Goal: Complete application form

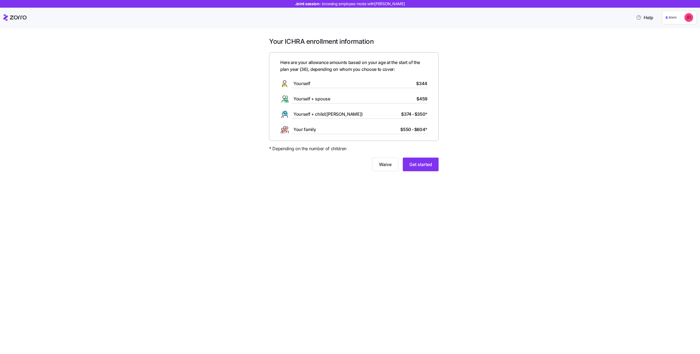
click at [430, 163] on span "Get started" at bounding box center [420, 164] width 23 height 7
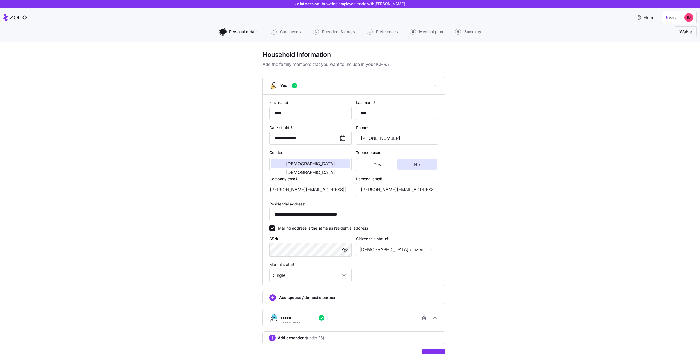
scroll to position [28, 0]
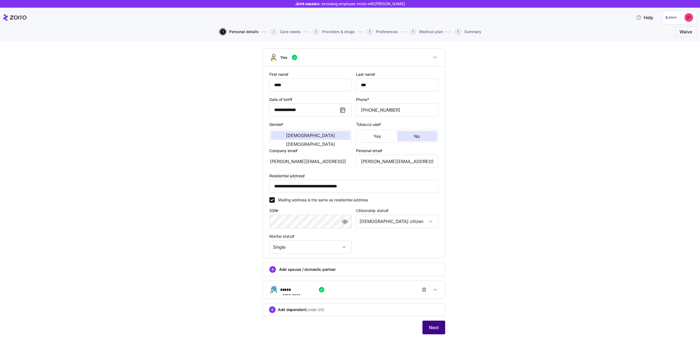
click at [424, 321] on button "Next" at bounding box center [433, 327] width 23 height 14
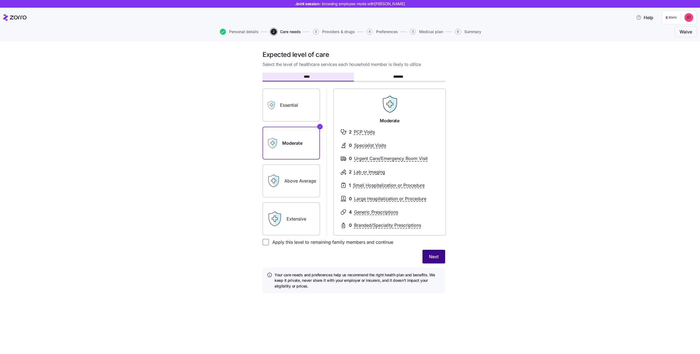
click at [440, 256] on button "Next" at bounding box center [433, 257] width 23 height 14
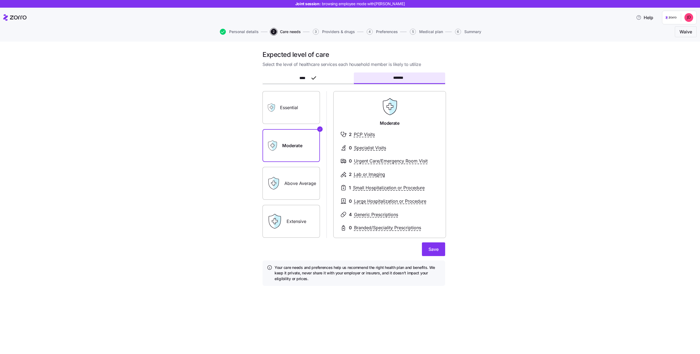
click at [433, 257] on form "**** ******* Essential Moderate Above Average Extensive Moderate 2 PCP Visits 0…" at bounding box center [353, 179] width 183 height 212
click at [433, 246] on span "Save" at bounding box center [433, 249] width 10 height 7
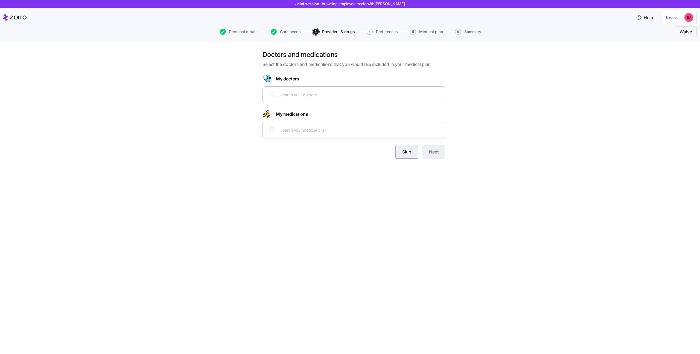
click at [409, 154] on span "Skip" at bounding box center [406, 151] width 9 height 7
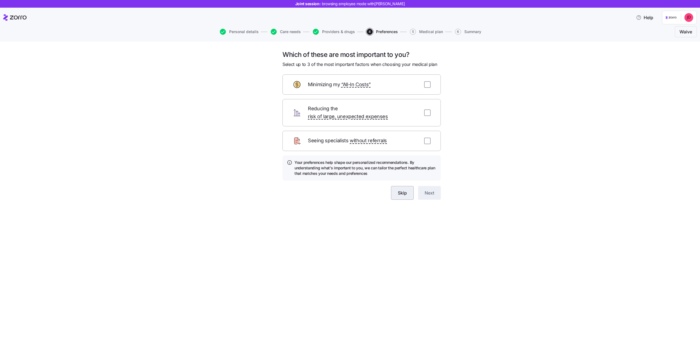
click at [403, 189] on span "Skip" at bounding box center [402, 192] width 9 height 7
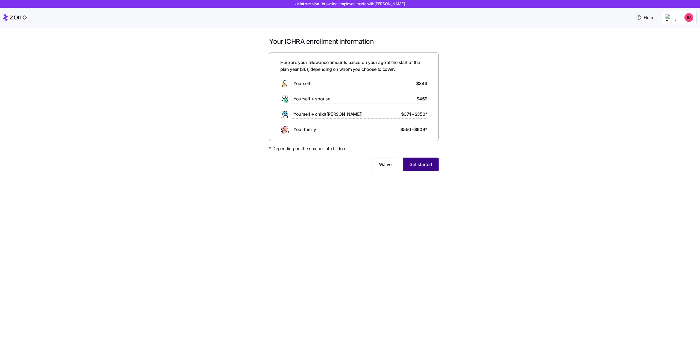
click at [429, 169] on button "Get started" at bounding box center [421, 164] width 36 height 14
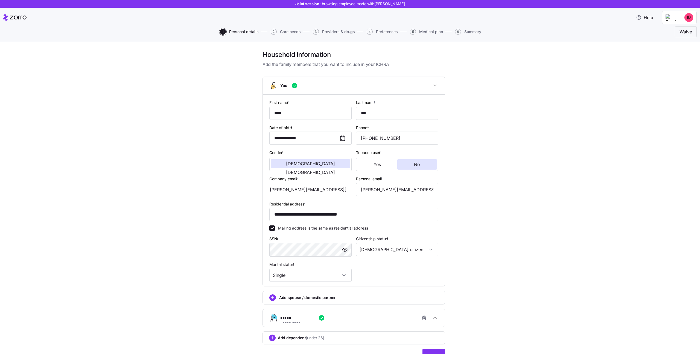
scroll to position [28, 0]
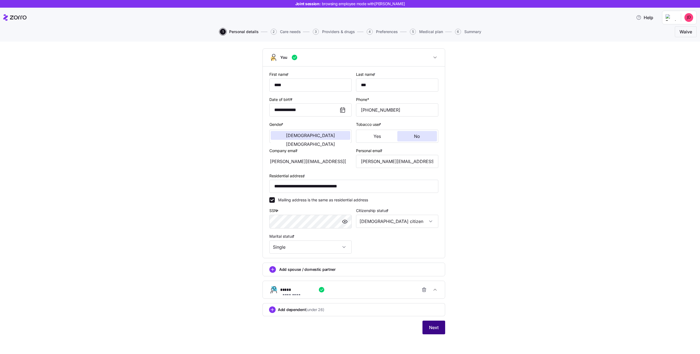
click at [431, 326] on span "Next" at bounding box center [434, 327] width 10 height 7
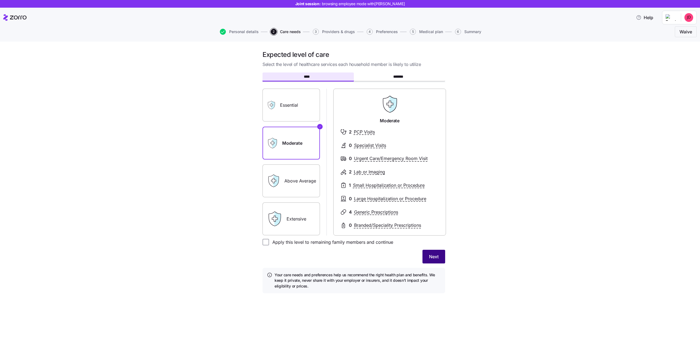
click at [435, 257] on span "Next" at bounding box center [434, 256] width 10 height 7
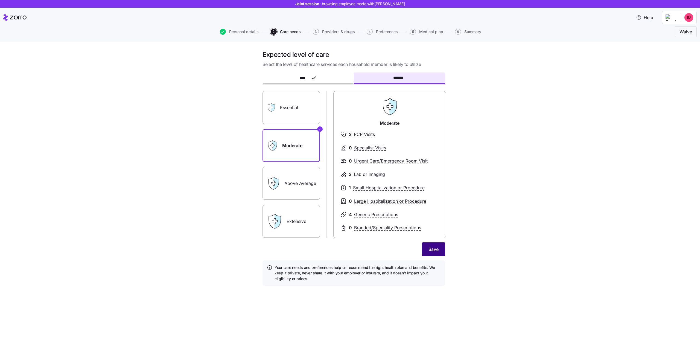
click at [433, 249] on span "Save" at bounding box center [433, 249] width 10 height 7
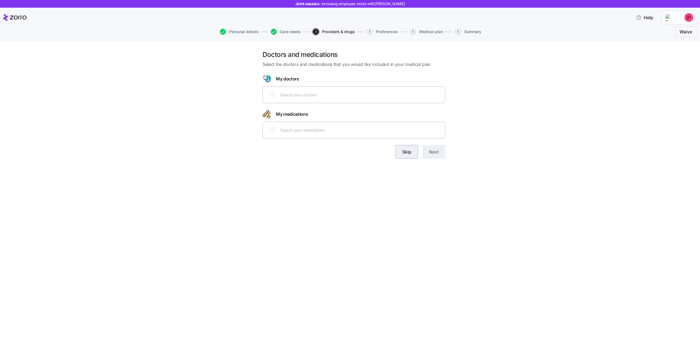
click at [411, 155] on button "Skip" at bounding box center [406, 152] width 23 height 14
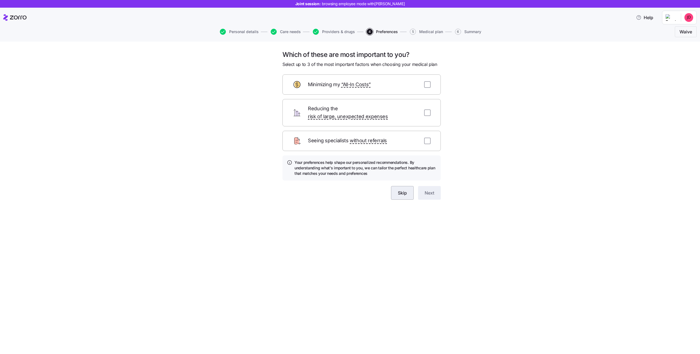
click at [403, 189] on span "Skip" at bounding box center [402, 192] width 9 height 7
